Goal: Task Accomplishment & Management: Complete application form

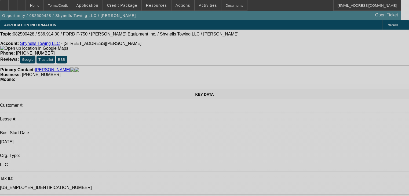
select select "0"
select select "2"
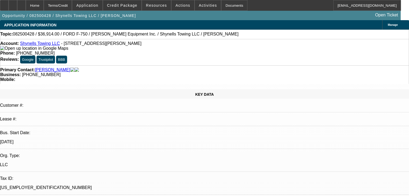
select select "0"
select select "21"
select select "0"
select select "2"
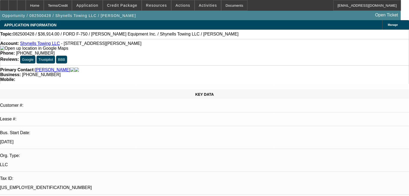
select select "0"
select select "21"
select select "0"
select select "2"
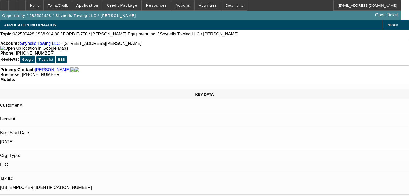
select select "0.1"
select select "4"
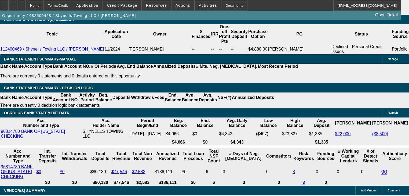
scroll to position [861, 0]
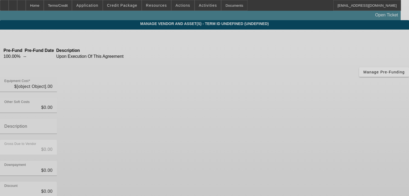
type input "$58,914.00"
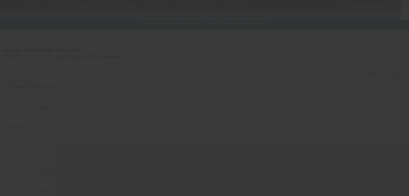
type input "$58,914.00"
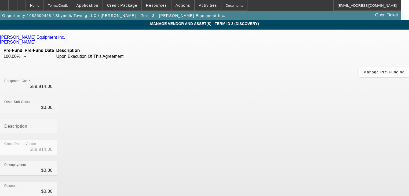
click at [88, 39] on div "[PERSON_NAME] Equipment Inc." at bounding box center [204, 37] width 409 height 5
click at [67, 39] on icon at bounding box center [67, 37] width 0 height 5
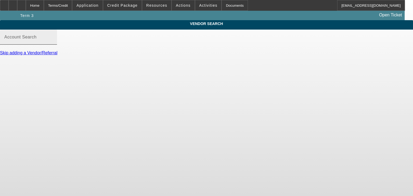
click at [37, 39] on mat-label "Account Search" at bounding box center [20, 37] width 32 height 5
click at [53, 42] on input "Account Search" at bounding box center [28, 39] width 48 height 6
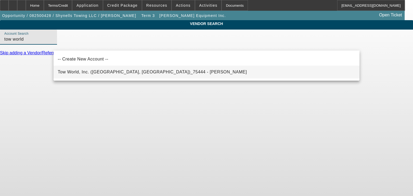
click at [106, 72] on span "Tow World, Inc. ([GEOGRAPHIC_DATA], [GEOGRAPHIC_DATA])_75444 - [PERSON_NAME]" at bounding box center [152, 72] width 189 height 5
type input "Tow World, Inc. ([GEOGRAPHIC_DATA], [GEOGRAPHIC_DATA])_75444 - [PERSON_NAME]"
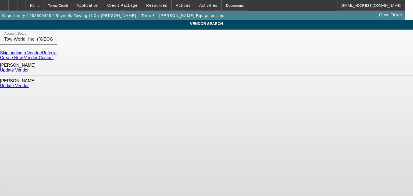
click at [29, 70] on link "Update Vendor" at bounding box center [14, 70] width 29 height 5
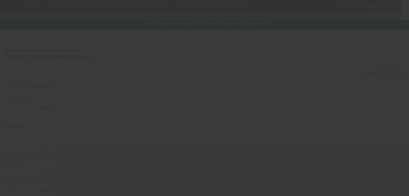
type input "$58,914.00"
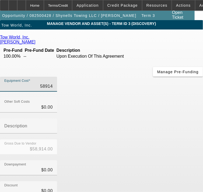
click at [53, 90] on input "58914" at bounding box center [28, 86] width 48 height 6
paste input "$83,926."
type input "$83,926.14"
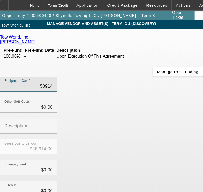
type input "$83,926.14"
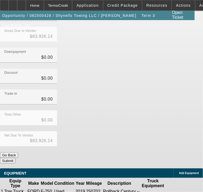
scroll to position [117, 0]
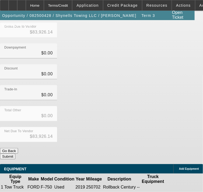
type input "$83,926.14"
click at [186, 188] on icon at bounding box center [186, 188] width 0 height 0
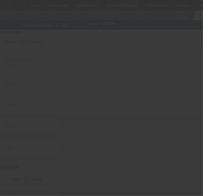
type input "[US_VEHICLE_IDENTIFICATION_NUMBER]"
type input "Ford"
type input "F-750"
radio input "true"
type textarea "Rollback Century"
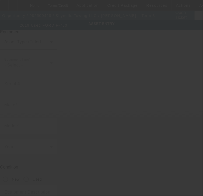
type input "[STREET_ADDRESS]"
type input "Wahiawa"
type input "96786"
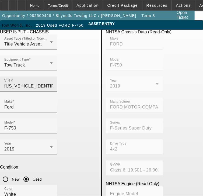
click at [53, 83] on input "[US_VEHICLE_IDENTIFICATION_NUMBER]" at bounding box center [28, 86] width 48 height 6
click at [53, 79] on div "VIN #" at bounding box center [28, 83] width 48 height 15
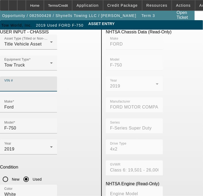
paste input "[US_VEHICLE_IDENTIFICATION_NUMBER]"
type input "[US_VEHICLE_IDENTIFICATION_NUMBER]"
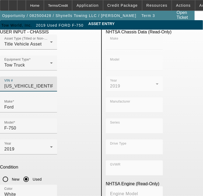
scroll to position [0, 3]
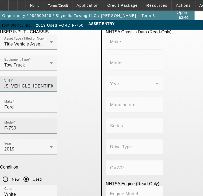
type input "[US_VEHICLE_IDENTIFICATION_NUMBER]"
click at [53, 125] on input "F-750" at bounding box center [28, 128] width 48 height 6
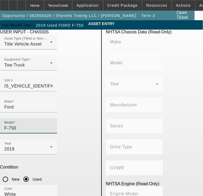
scroll to position [0, 0]
click at [53, 125] on input "F-750" at bounding box center [28, 128] width 48 height 6
type input "FORD"
type input "F-650"
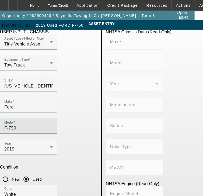
type input "FORD MOTOR COMPANY"
type input "F-Series Super Duty"
type input "4x2"
type input "Class 6: 19,501 - 26,000 lb (8,845 - 11,794 kg)"
type input "8"
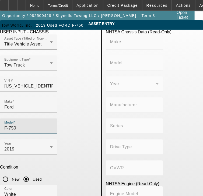
type input "Diesel"
type input "408.85908543470"
type input "6.7"
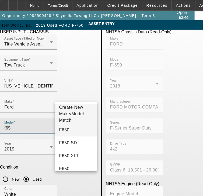
click at [81, 126] on mat-option "F650" at bounding box center [76, 129] width 42 height 13
type input "F650"
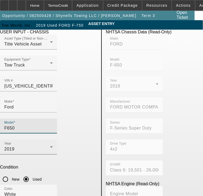
click at [48, 143] on icon at bounding box center [51, 146] width 6 height 6
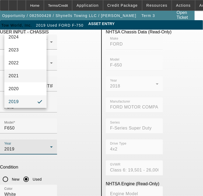
scroll to position [78, 0]
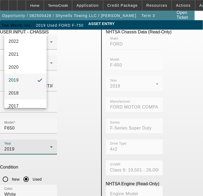
click at [26, 95] on mat-option "2018" at bounding box center [25, 92] width 42 height 13
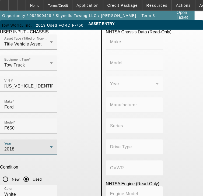
type input "FORD"
type input "F-650"
type input "FORD MOTOR COMPANY"
type input "F-Series Super Duty"
type input "4x2"
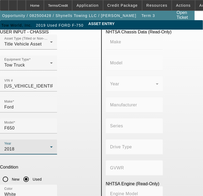
type input "Class 6: 19,501 - 26,000 lb (8,845 - 11,794 kg)"
type input "8"
type input "Diesel"
type input "408.85908543470"
type input "6.7"
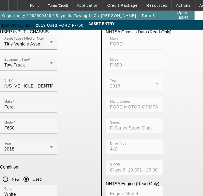
type input "145930"
click at [26, 191] on input "White" at bounding box center [28, 194] width 48 height 6
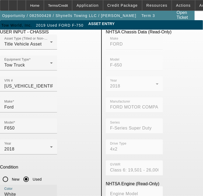
click at [26, 191] on input "White" at bounding box center [28, 194] width 48 height 6
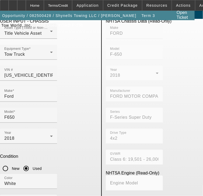
scroll to position [53, 0]
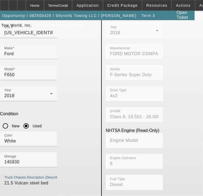
type textarea "21.5 Vulcan steel bed"
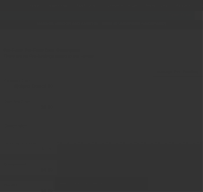
type input "$83,926.14"
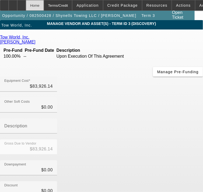
click at [44, 2] on div "Home" at bounding box center [35, 5] width 18 height 11
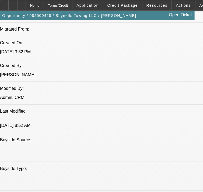
select select "0"
select select "2"
select select "0"
select select "21"
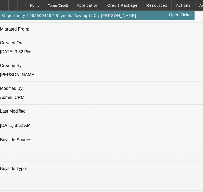
select select "0"
select select "2"
select select "0"
select select "21"
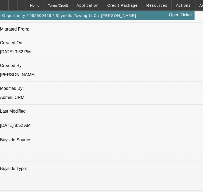
select select "0"
select select "2"
select select "0.1"
select select "4"
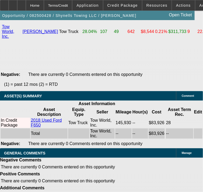
scroll to position [1170, 0]
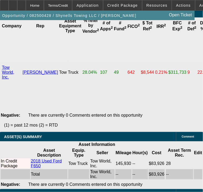
type input "$33,500.00"
type input "UNKNOWN"
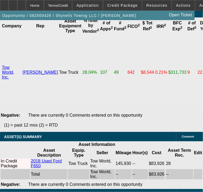
type input "$3,085.46"
type input "3"
type input "$17,941.54"
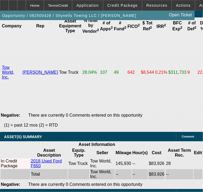
type input "36"
type input "$2,426.01"
type input "36"
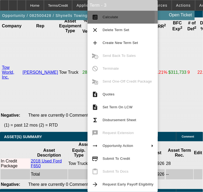
click at [100, 17] on button "calculate Calculate" at bounding box center [122, 17] width 70 height 13
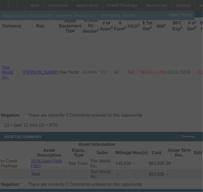
select select "0"
select select "2"
select select "0"
select select "21"
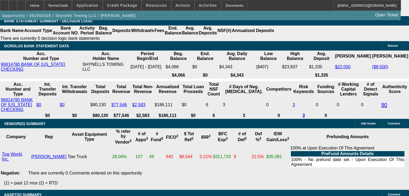
scroll to position [803, 0]
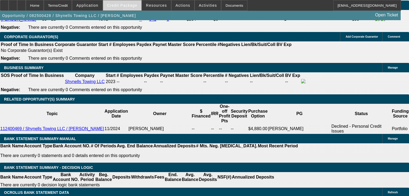
click at [124, 8] on span at bounding box center [122, 5] width 38 height 13
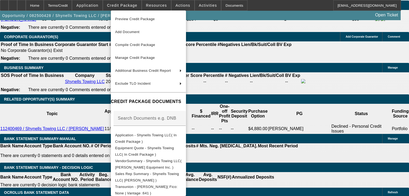
click at [91, 118] on div at bounding box center [204, 98] width 409 height 196
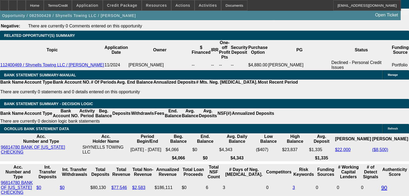
scroll to position [867, 0]
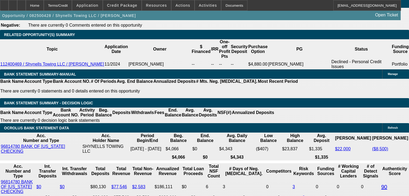
type input "UNKNOWN"
type input "40"
type input "$2,300.64"
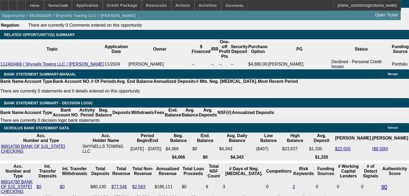
type input "40"
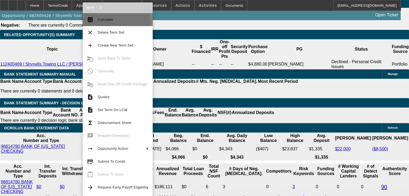
click at [97, 22] on button "calculate Calculate" at bounding box center [118, 19] width 70 height 13
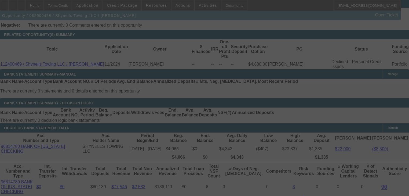
select select "0"
select select "2"
select select "0"
select select "21"
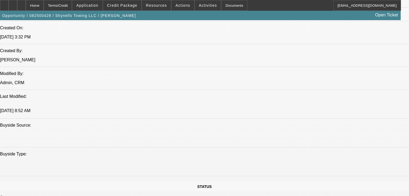
scroll to position [410, 0]
click at [125, 3] on span at bounding box center [122, 5] width 38 height 13
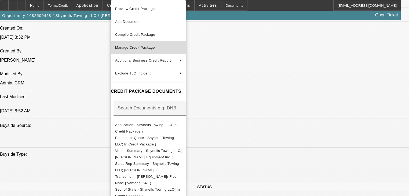
click at [146, 51] on button "Manage Credit Package" at bounding box center [148, 47] width 75 height 13
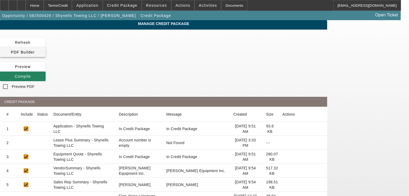
click at [35, 50] on span "PDF Builder" at bounding box center [23, 52] width 24 height 4
click at [46, 70] on span at bounding box center [23, 76] width 46 height 13
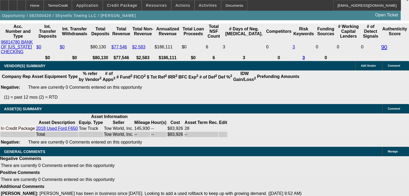
select select "0"
select select "2"
select select "0"
select select "21"
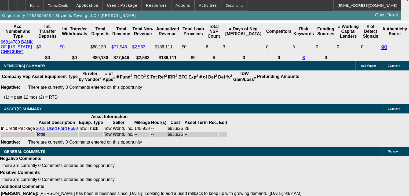
select select "0"
select select "2"
select select "0"
select select "21"
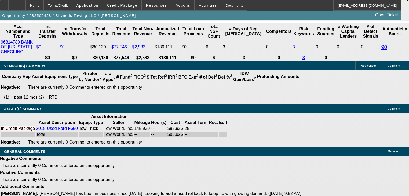
select select "0"
select select "2"
select select "0.1"
select select "4"
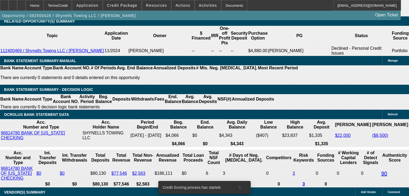
scroll to position [841, 0]
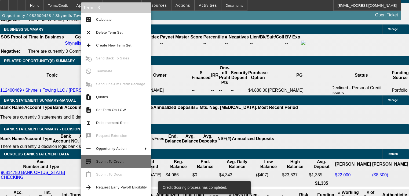
click at [128, 159] on span "Submit To Credit" at bounding box center [121, 161] width 51 height 6
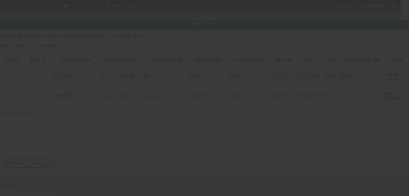
click at [12, 71] on input "radio" at bounding box center [6, 76] width 11 height 11
radio input "true"
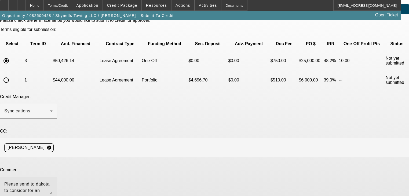
scroll to position [43, 0]
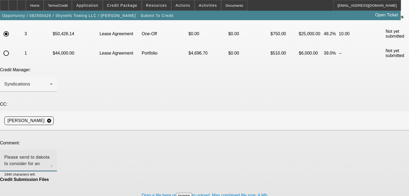
type textarea "Please send to dakota to consider for an approval. Thank you"
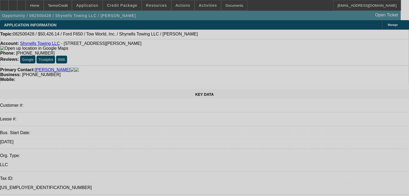
select select "0"
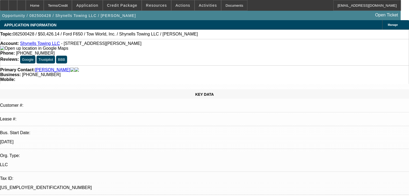
select select "0"
select select "2"
select select "0"
select select "21"
select select "0"
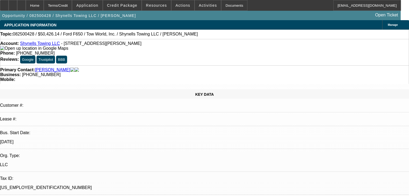
select select "0"
select select "2"
select select "0"
select select "21"
select select "0"
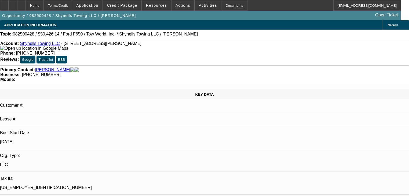
select select "2"
select select "0.1"
select select "4"
